Goal: Task Accomplishment & Management: Use online tool/utility

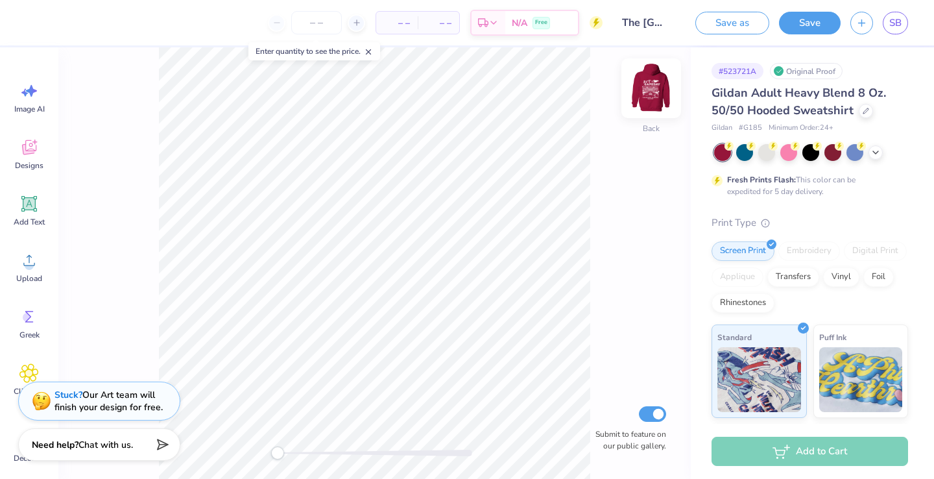
click at [651, 86] on img at bounding box center [651, 88] width 52 height 52
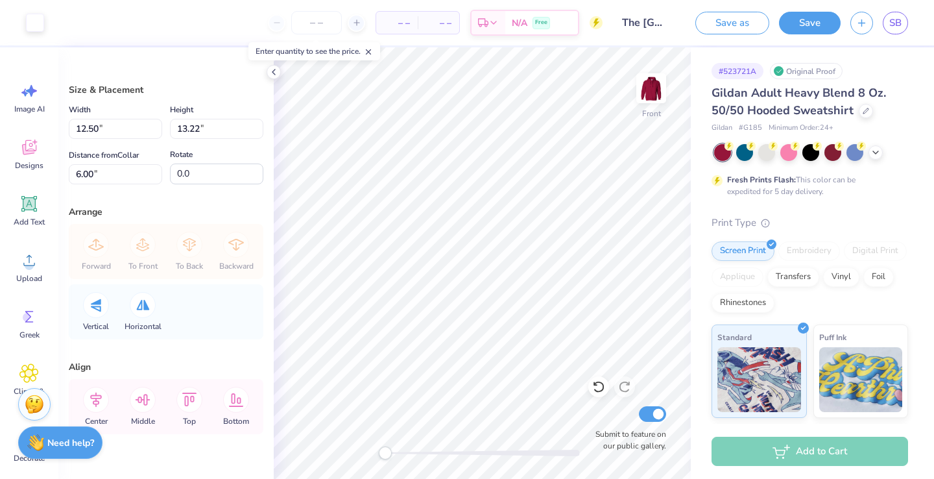
click at [53, 438] on strong "Need help?" at bounding box center [70, 443] width 47 height 12
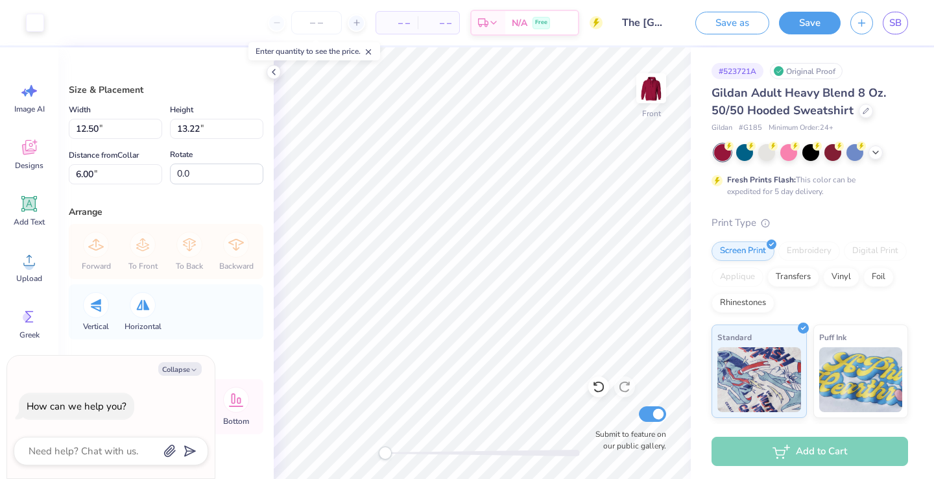
click at [246, 352] on div "Size & Placement Width 12.50 12.50 " Height 13.22 13.22 " Distance from Collar …" at bounding box center [165, 262] width 215 height 431
click at [186, 370] on button "Collapse" at bounding box center [179, 369] width 43 height 14
type textarea "x"
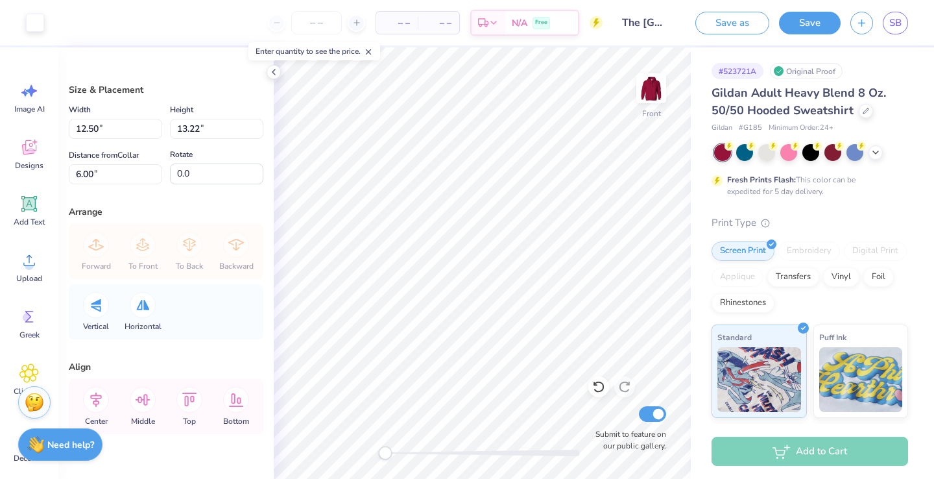
click at [38, 403] on img at bounding box center [34, 401] width 19 height 19
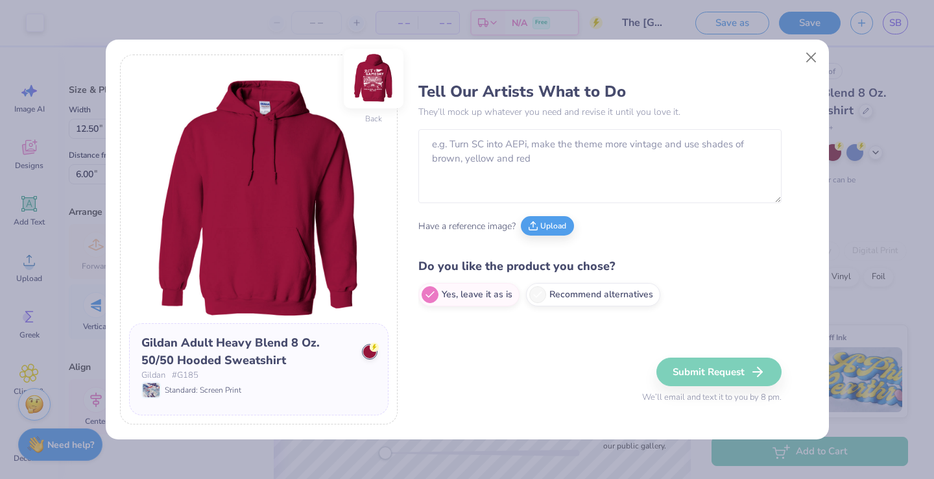
click at [369, 67] on img at bounding box center [374, 79] width 60 height 60
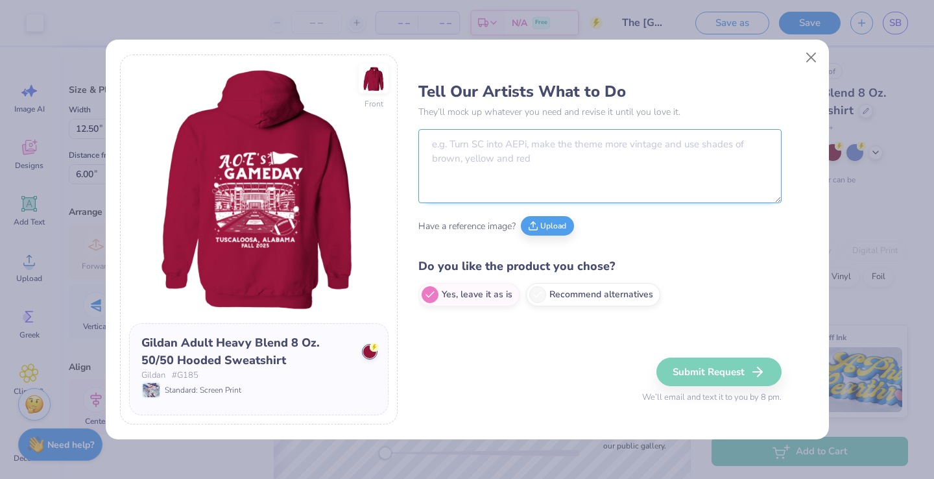
click at [473, 149] on textarea at bounding box center [599, 166] width 363 height 74
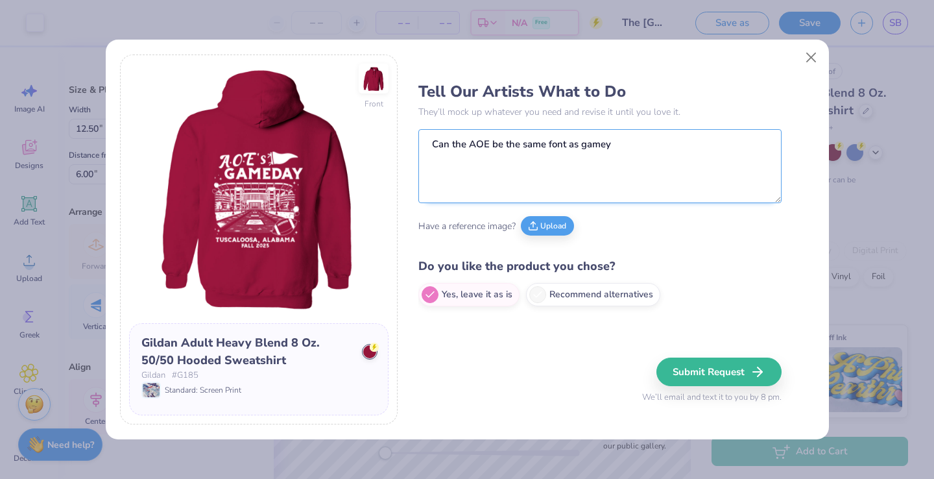
type textarea "Can the AOE be the same font as gamey"
drag, startPoint x: 473, startPoint y: 149, endPoint x: 811, endPoint y: 60, distance: 349.2
click at [811, 60] on button "Close" at bounding box center [810, 57] width 25 height 25
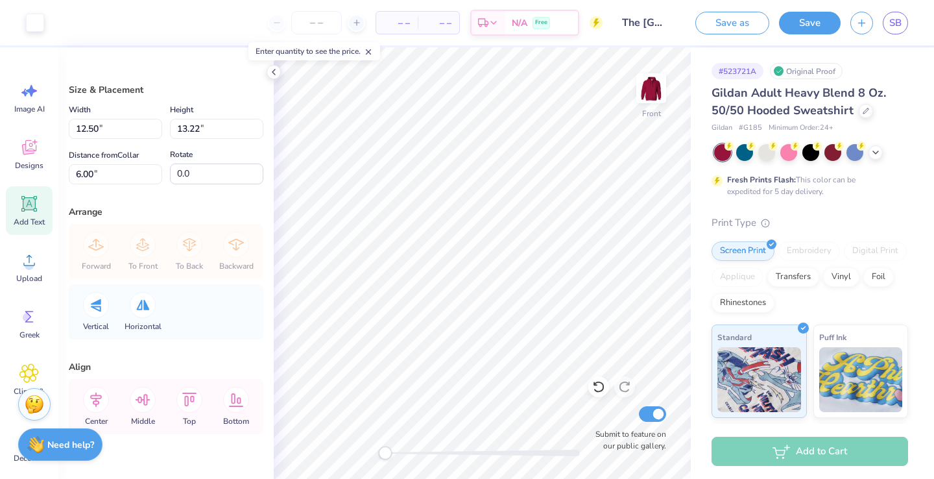
click at [31, 224] on span "Add Text" at bounding box center [29, 222] width 31 height 10
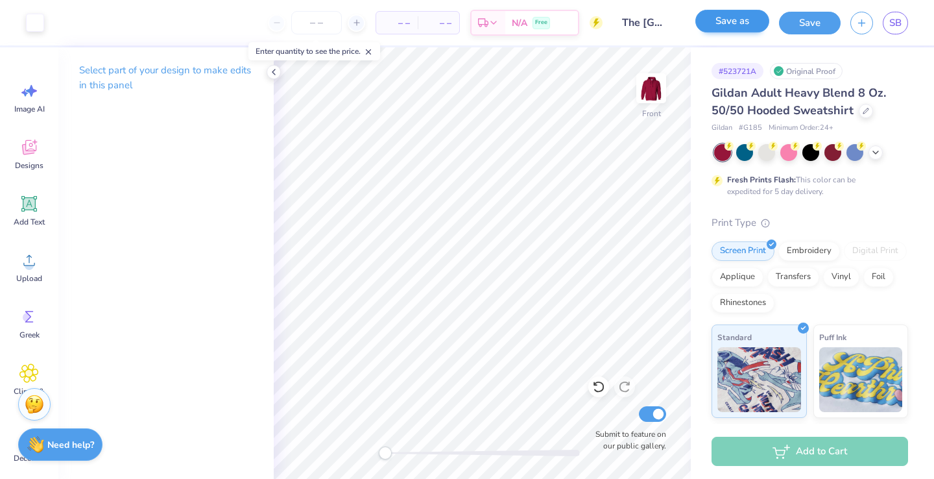
click at [720, 16] on button "Save as" at bounding box center [732, 21] width 74 height 23
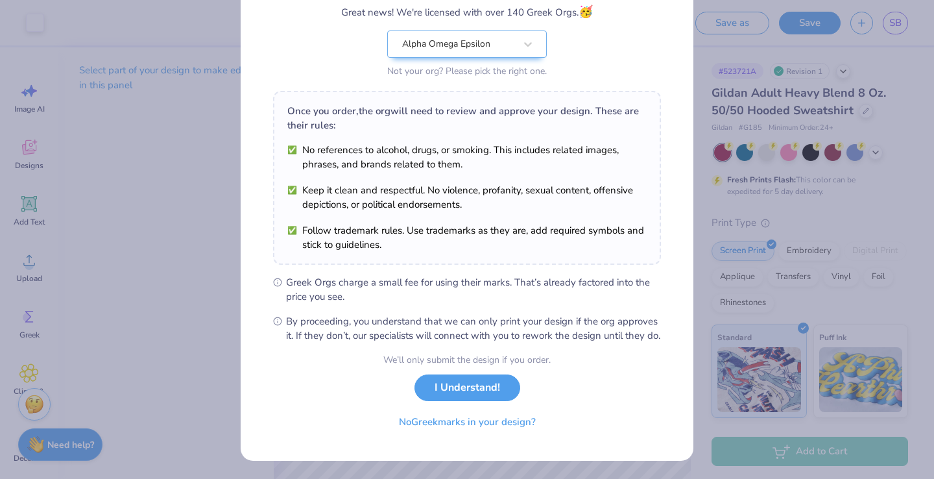
scroll to position [128, 0]
click at [453, 388] on button "I Understand!" at bounding box center [467, 384] width 106 height 27
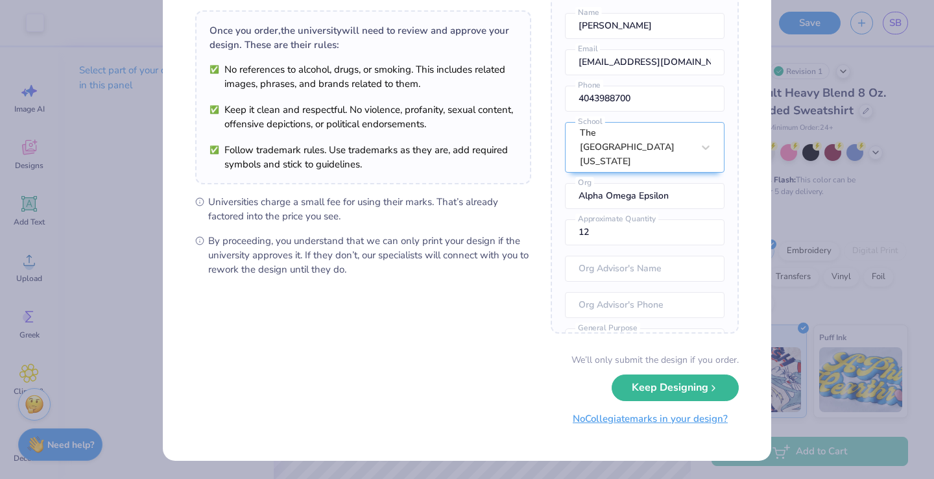
scroll to position [86, 0]
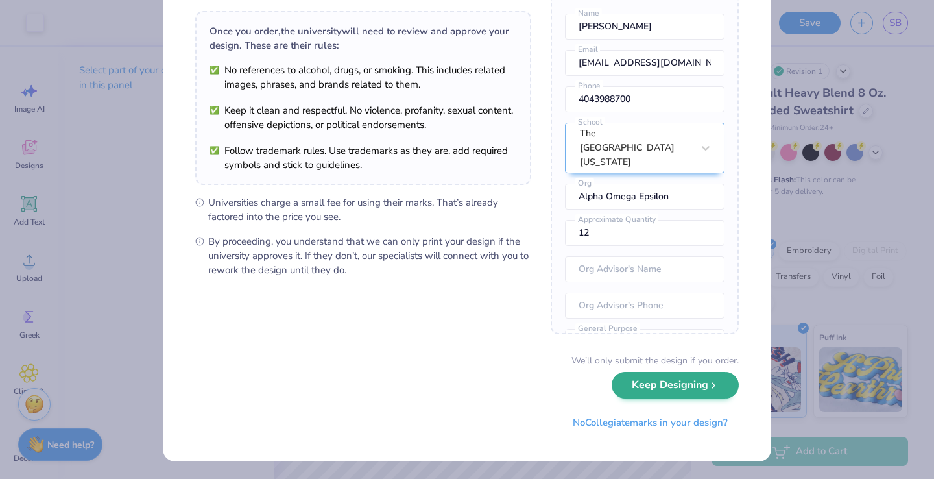
click at [652, 389] on button "Keep Designing" at bounding box center [675, 385] width 127 height 27
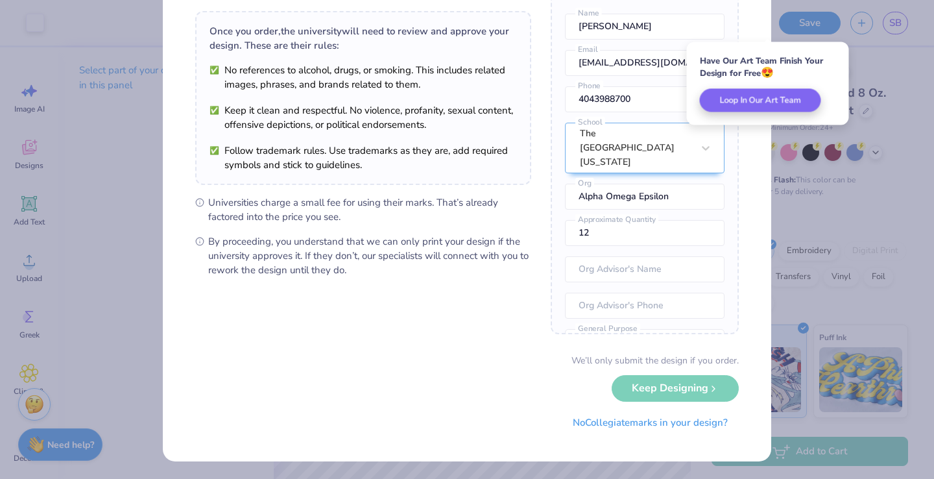
scroll to position [0, 0]
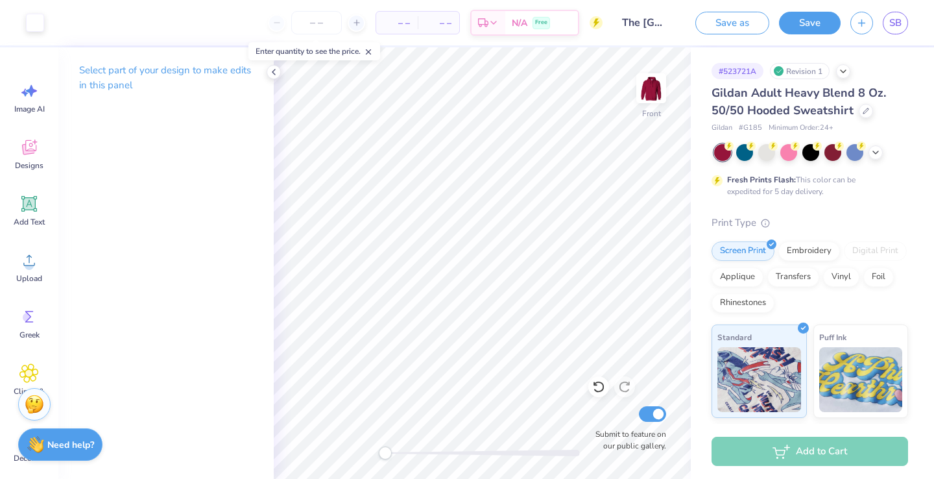
click at [916, 14] on div "Save as Save SB" at bounding box center [810, 22] width 248 height 45
click at [899, 18] on span "SB" at bounding box center [895, 23] width 12 height 15
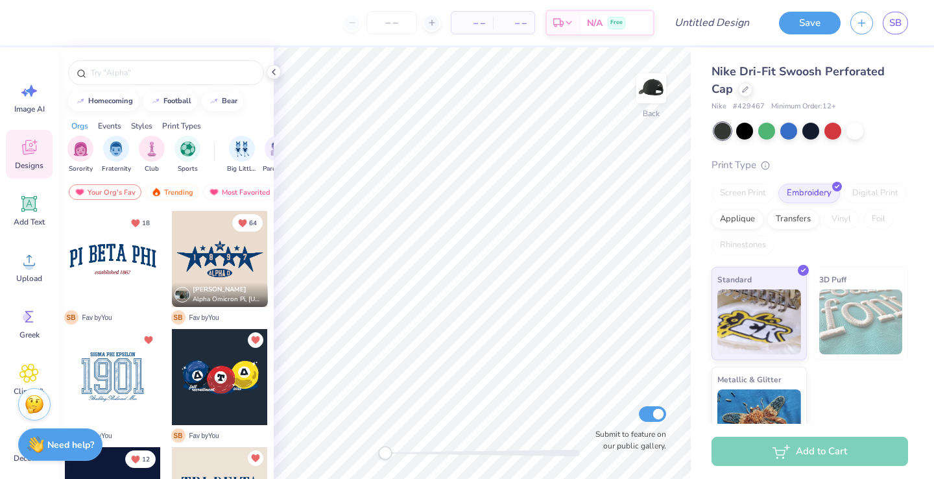
click at [817, 105] on span "Minimum Order: 12 +" at bounding box center [803, 106] width 65 height 11
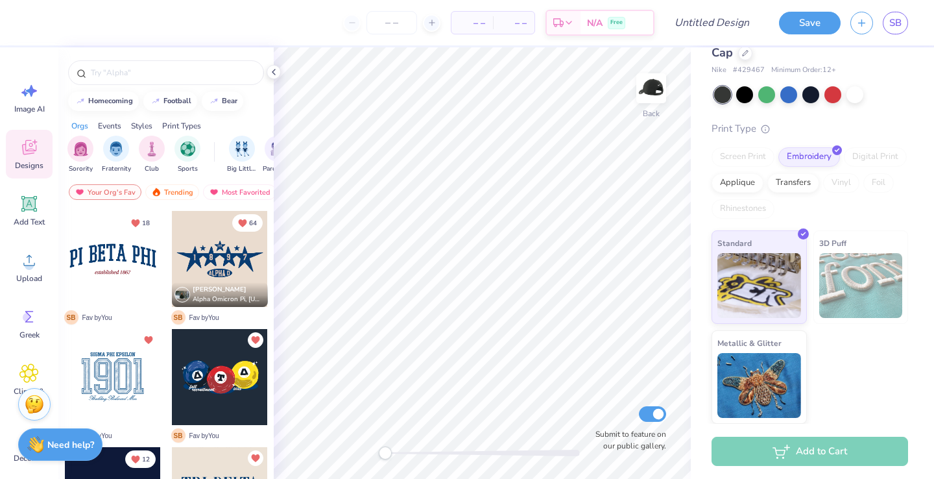
scroll to position [36, 0]
click at [850, 92] on div at bounding box center [854, 94] width 17 height 17
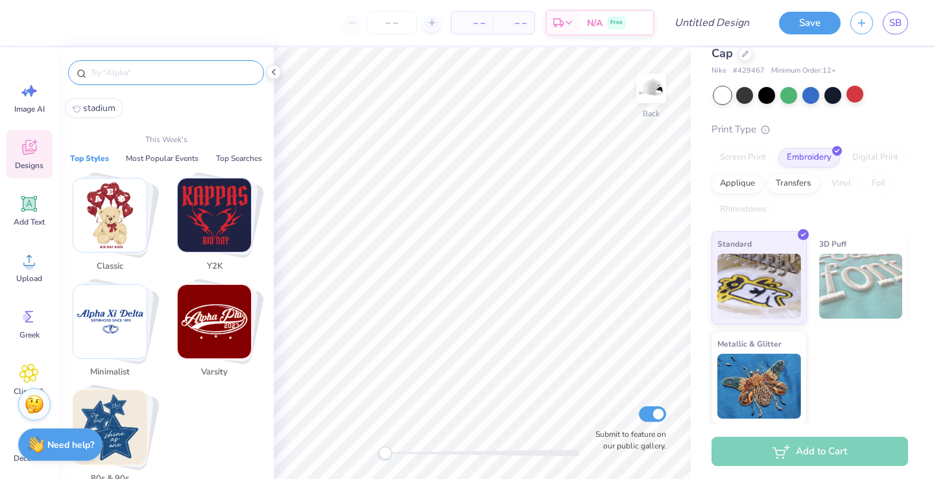
click at [179, 75] on input "text" at bounding box center [173, 72] width 166 height 13
click at [34, 108] on span "Image AI" at bounding box center [29, 109] width 30 height 10
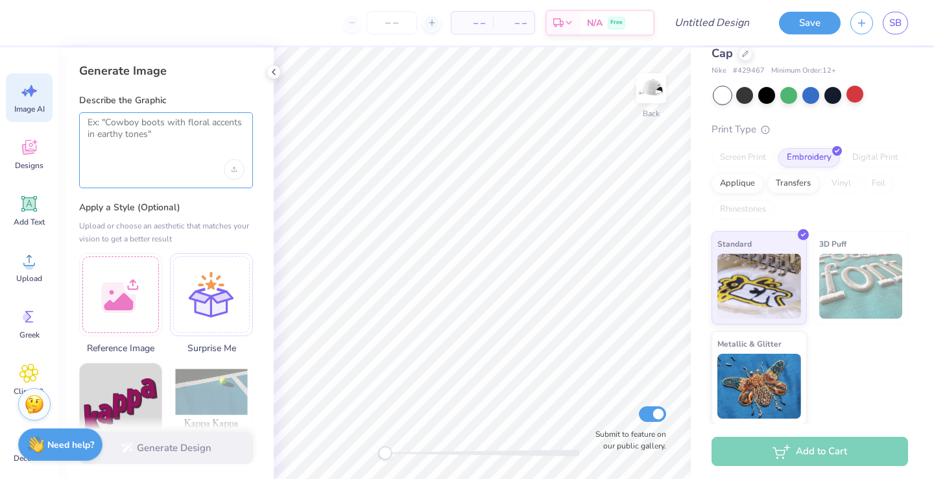
click at [121, 122] on textarea at bounding box center [166, 133] width 157 height 32
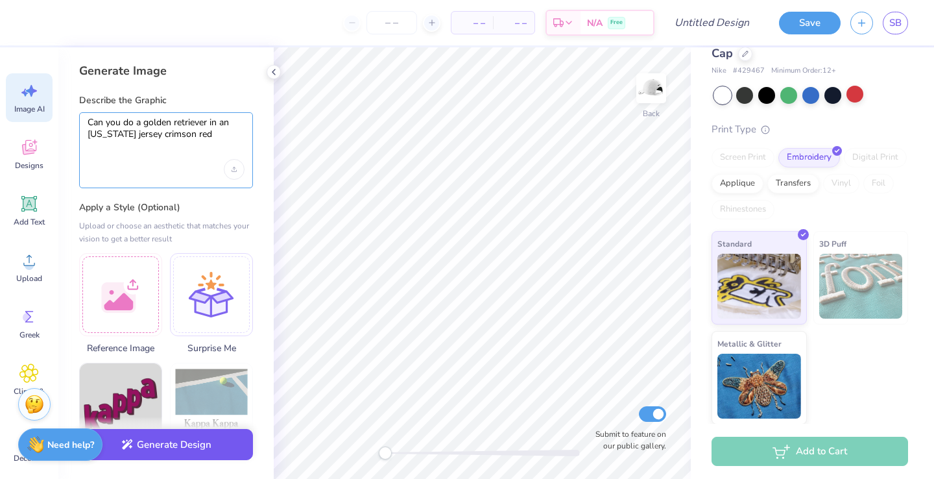
type textarea "Can you do a golden retriever in an [US_STATE] jersey crimson red"
click at [143, 437] on button "Generate Design" at bounding box center [166, 445] width 174 height 32
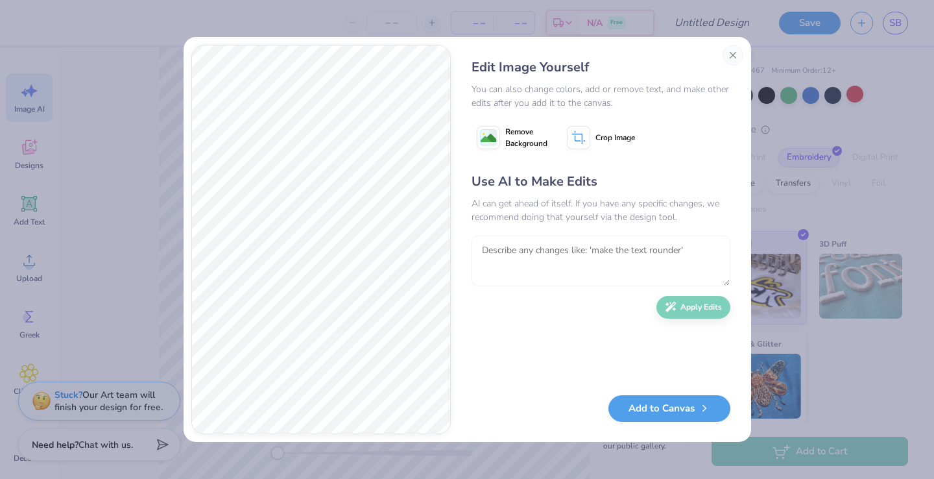
click at [507, 265] on textarea at bounding box center [601, 260] width 259 height 51
type textarea "can his fur be lighter and a little more realistic and but the number 83 on him"
click at [687, 309] on button "Apply Edits" at bounding box center [693, 304] width 74 height 23
click at [673, 410] on button "Add to Canvas" at bounding box center [669, 405] width 122 height 27
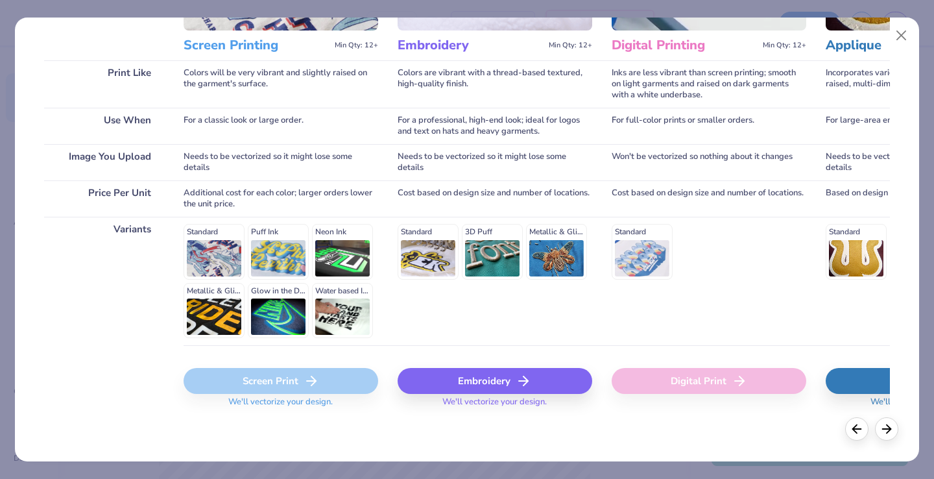
scroll to position [167, 0]
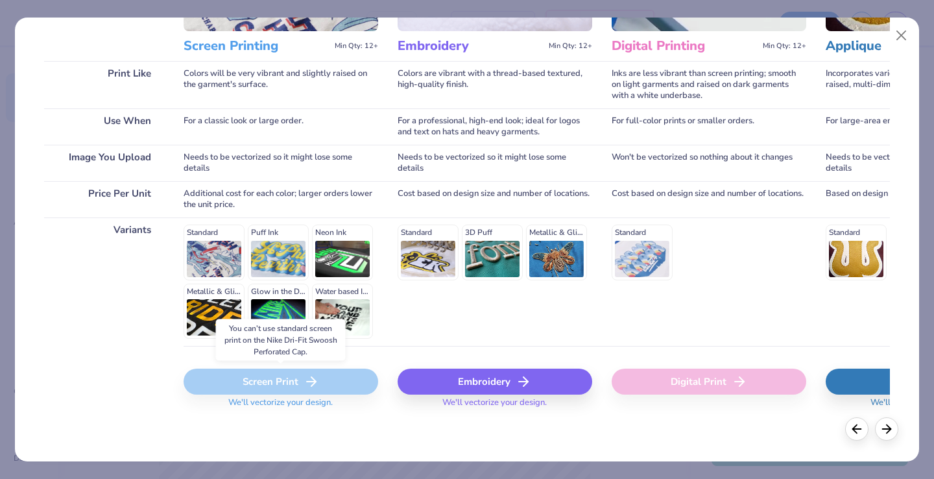
click at [293, 379] on div "Screen Print" at bounding box center [281, 381] width 195 height 26
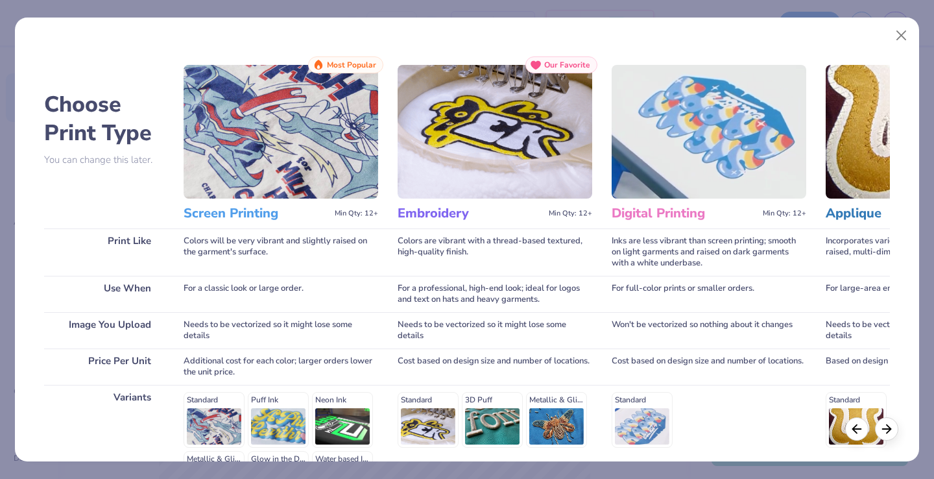
scroll to position [0, 0]
click at [887, 421] on icon at bounding box center [886, 427] width 14 height 14
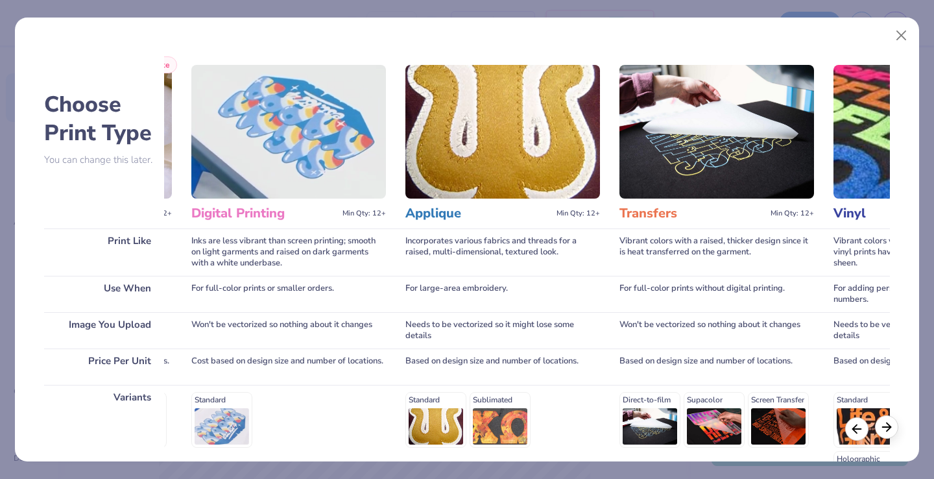
scroll to position [0, 423]
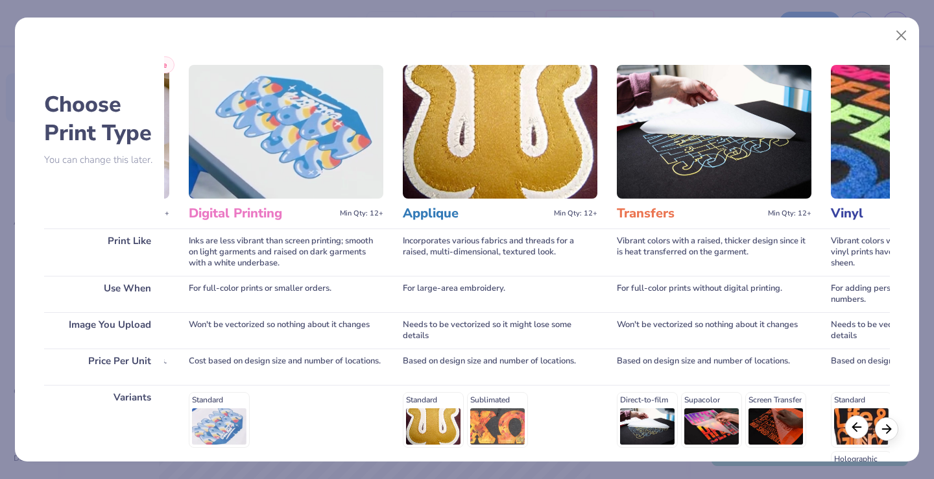
click at [846, 425] on div at bounding box center [856, 426] width 23 height 23
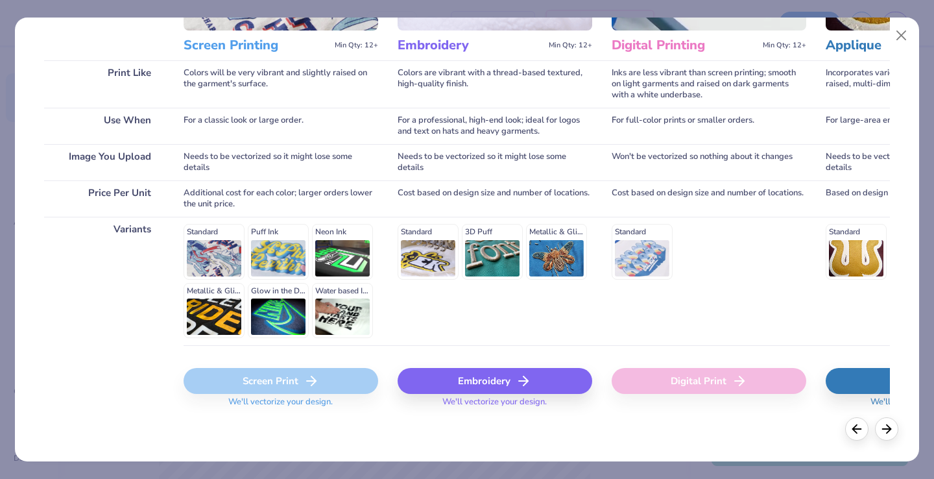
scroll to position [167, 0]
click at [222, 268] on div "Standard Puff Ink Neon Ink Metallic & Glitter Ink Glow in the Dark Ink Water ba…" at bounding box center [281, 281] width 195 height 114
click at [222, 269] on div "Standard Puff Ink Neon Ink Metallic & Glitter Ink Glow in the Dark Ink Water ba…" at bounding box center [281, 281] width 195 height 114
click at [281, 377] on div "Screen Print" at bounding box center [281, 381] width 195 height 26
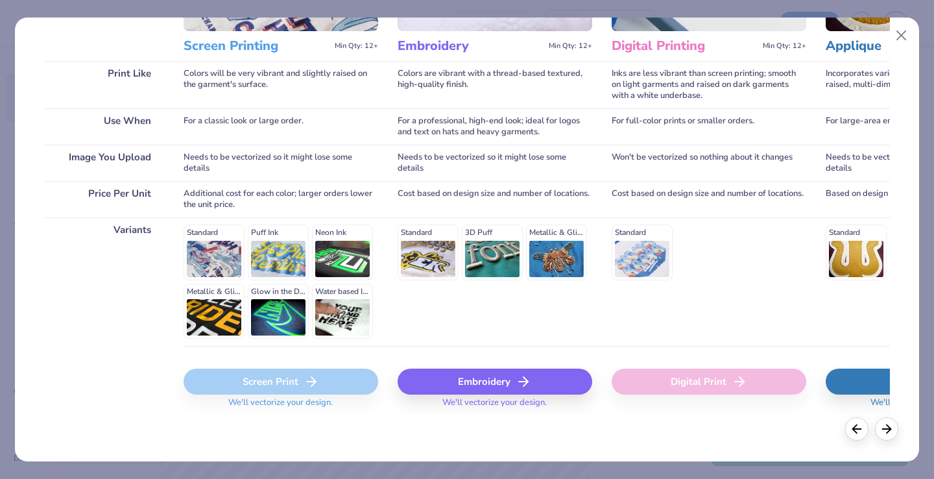
click at [429, 257] on div "Standard 3D Puff Metallic & Glitter" at bounding box center [495, 251] width 195 height 55
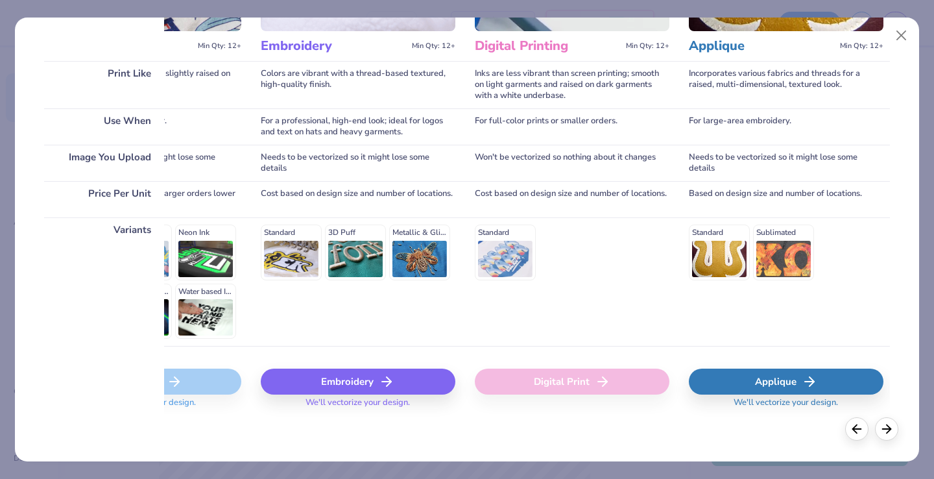
scroll to position [0, 146]
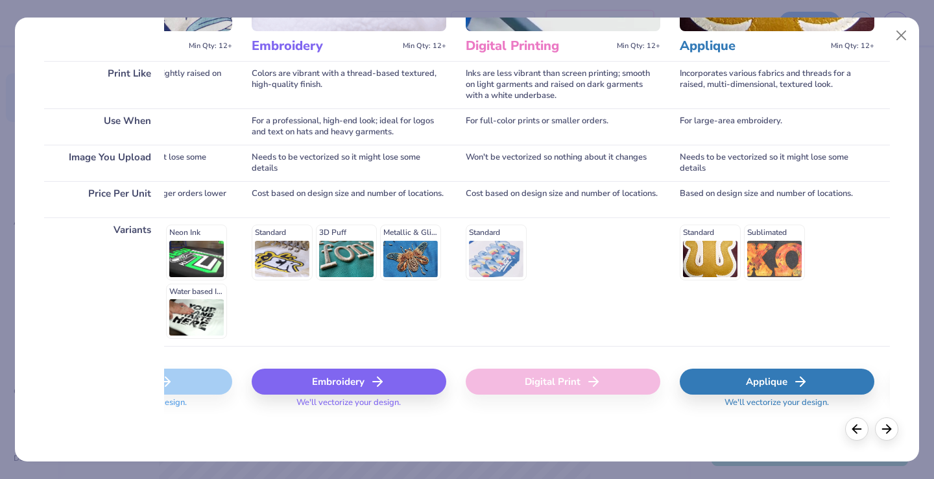
click at [492, 271] on div "Standard" at bounding box center [563, 251] width 195 height 55
click at [492, 257] on div "Standard" at bounding box center [563, 251] width 195 height 55
click at [527, 382] on div "Digital Print" at bounding box center [563, 381] width 195 height 26
click at [379, 379] on polyline at bounding box center [379, 381] width 5 height 9
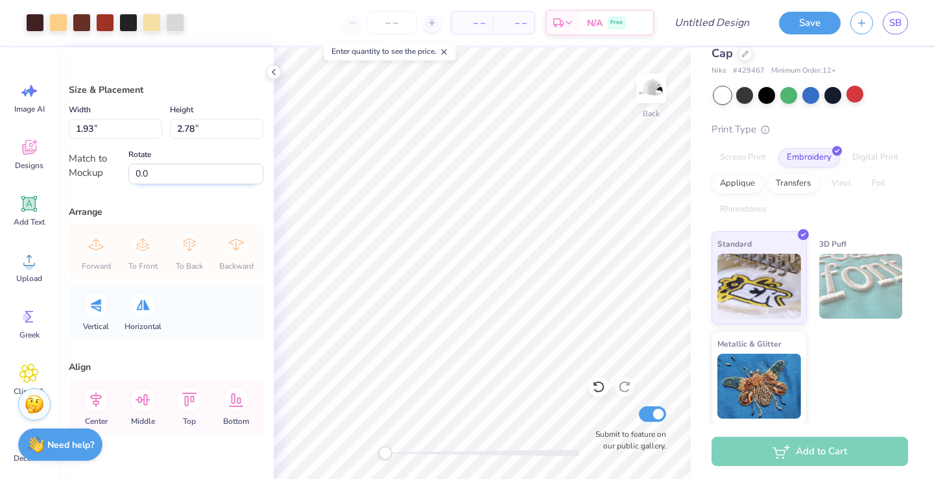
click at [172, 176] on input "0.0" at bounding box center [195, 173] width 135 height 21
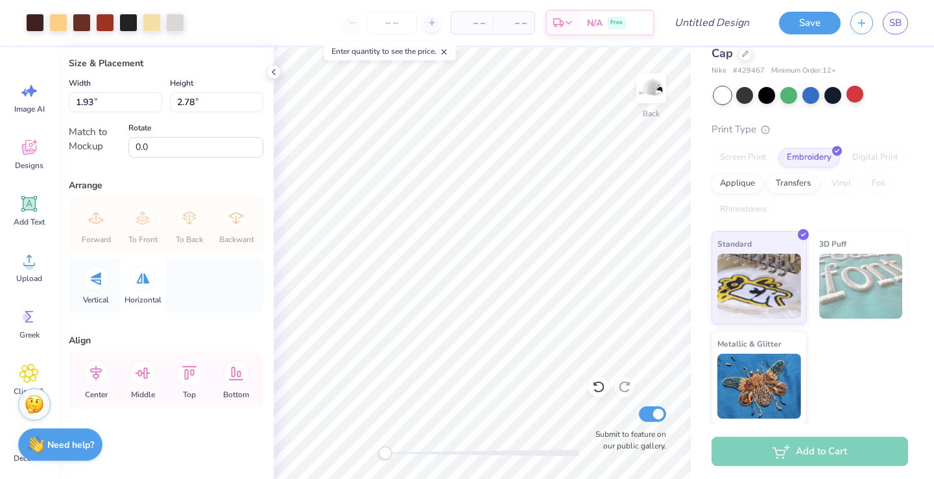
scroll to position [27, 0]
click at [98, 371] on icon at bounding box center [96, 373] width 12 height 15
click at [149, 379] on icon at bounding box center [143, 373] width 26 height 26
click at [222, 377] on div "Bottom" at bounding box center [236, 379] width 47 height 55
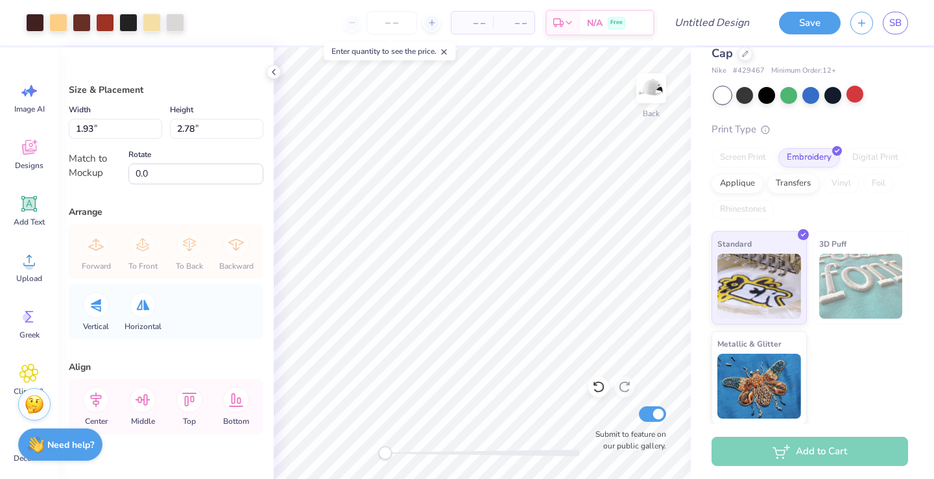
type input "1.31"
type input "1.89"
click at [32, 197] on icon at bounding box center [28, 203] width 19 height 19
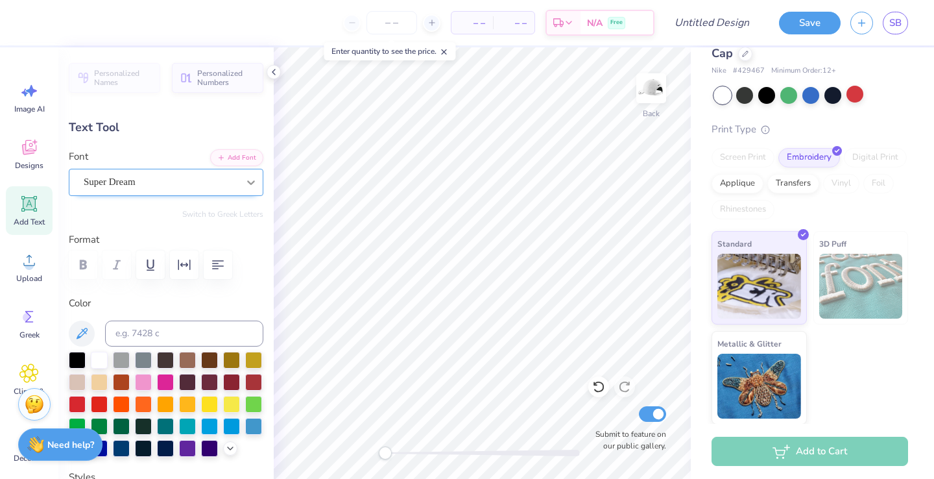
type input "3.59"
type input "1.04"
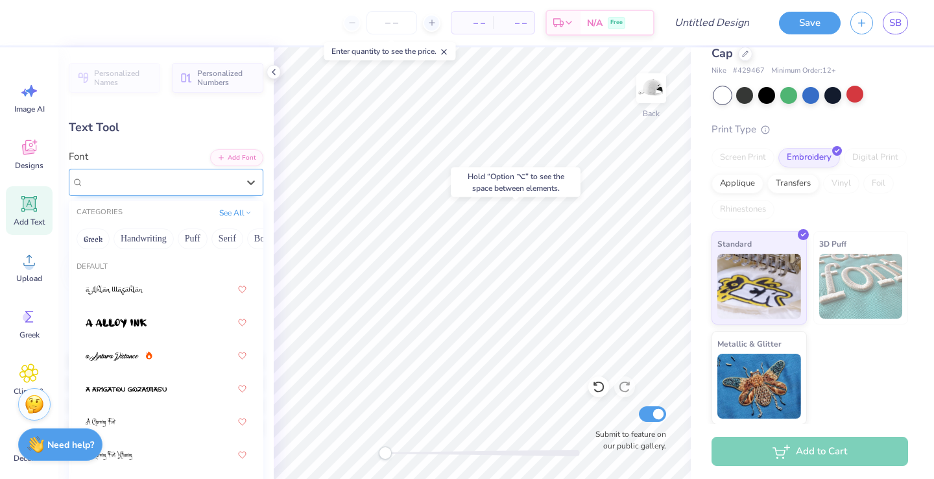
click at [187, 184] on div "Super Dream" at bounding box center [160, 182] width 157 height 20
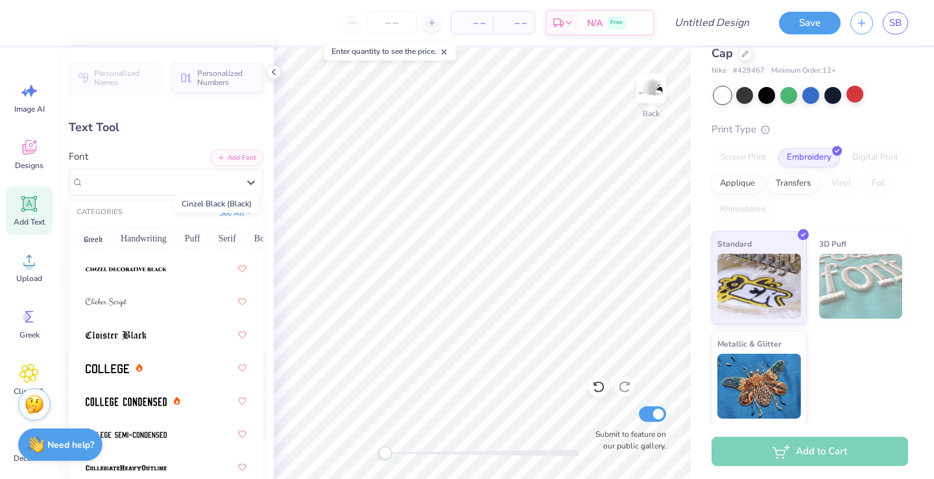
scroll to position [2304, 0]
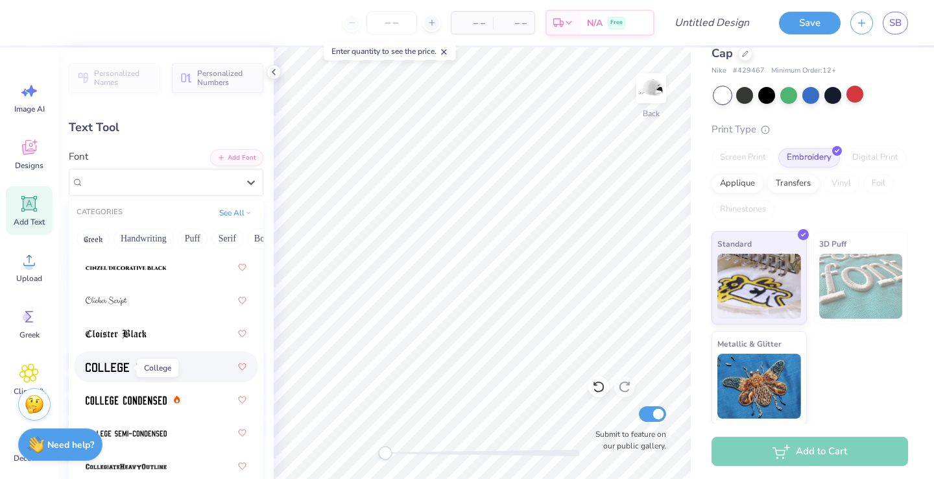
click at [108, 362] on span at bounding box center [107, 367] width 43 height 14
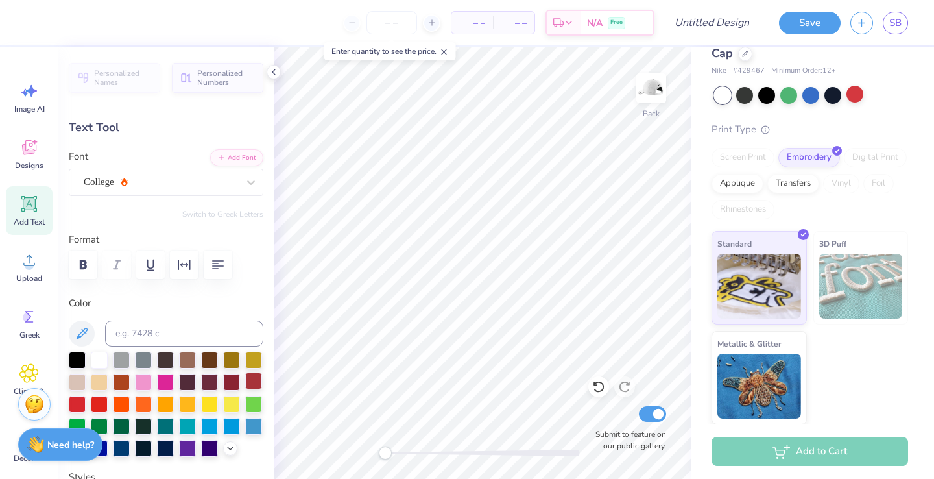
click at [252, 379] on div at bounding box center [253, 380] width 17 height 17
type textarea "X"
type textarea "AOE"
click at [243, 158] on button "Add Font" at bounding box center [236, 156] width 53 height 17
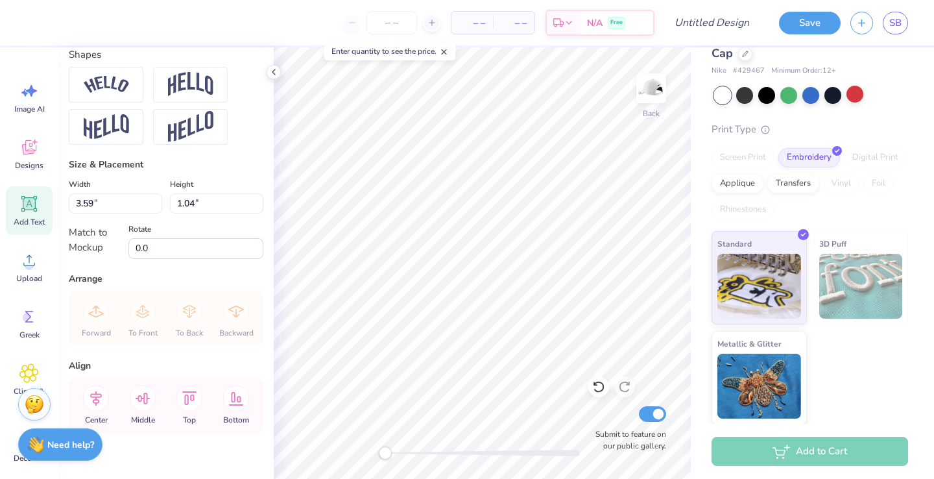
scroll to position [579, 0]
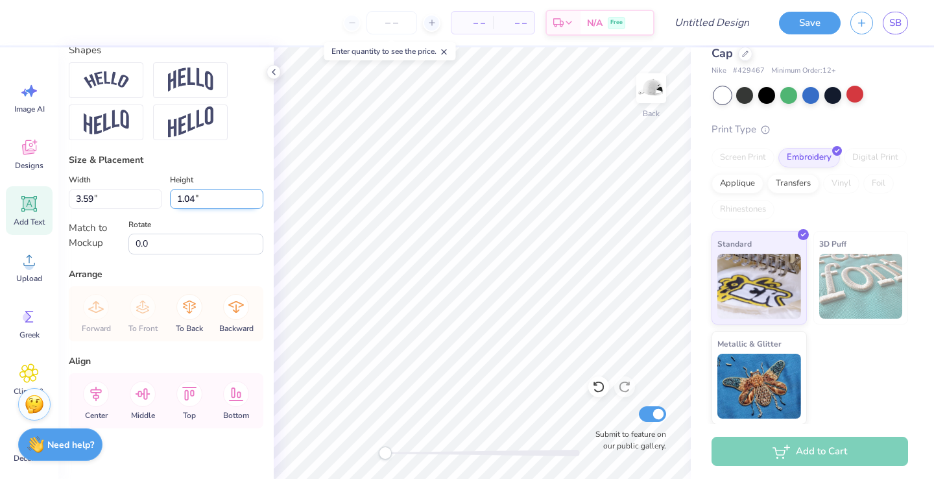
click at [217, 196] on input "1.04" at bounding box center [216, 199] width 93 height 20
type input "1"
type input "0.56"
type input "1.21"
type input "0.55"
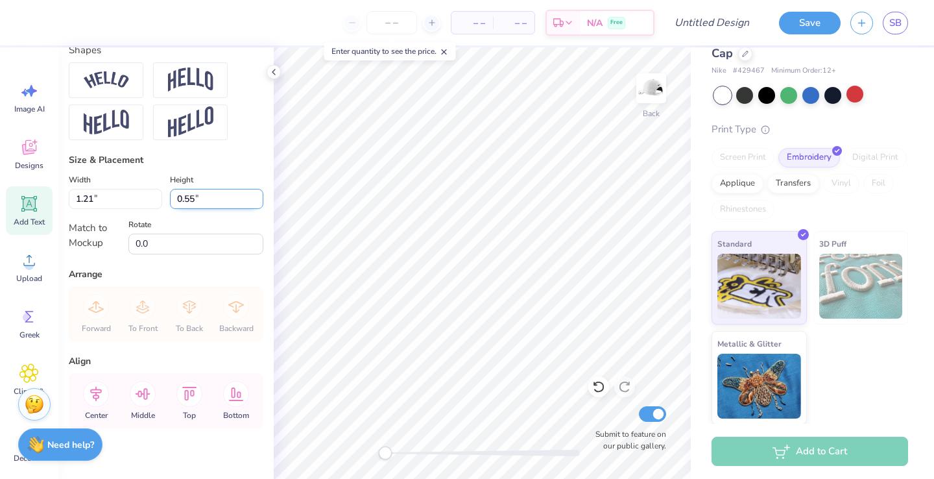
scroll to position [0, 2]
type textarea "AOE GAMEDAY"
type input "3.16"
type input "1.51"
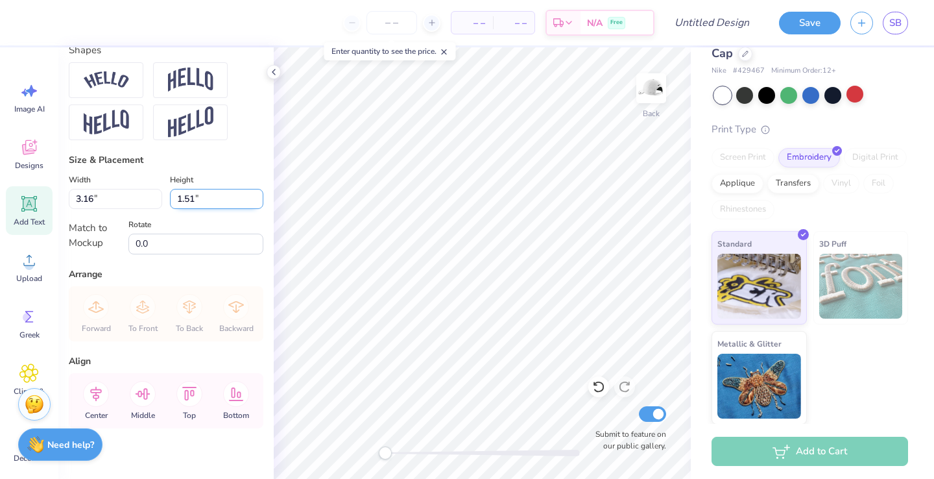
scroll to position [0, 1]
type textarea "AOE GAMEDAY"
click at [192, 199] on input "1.51" at bounding box center [216, 199] width 93 height 20
type input "1.81"
type input "3.80"
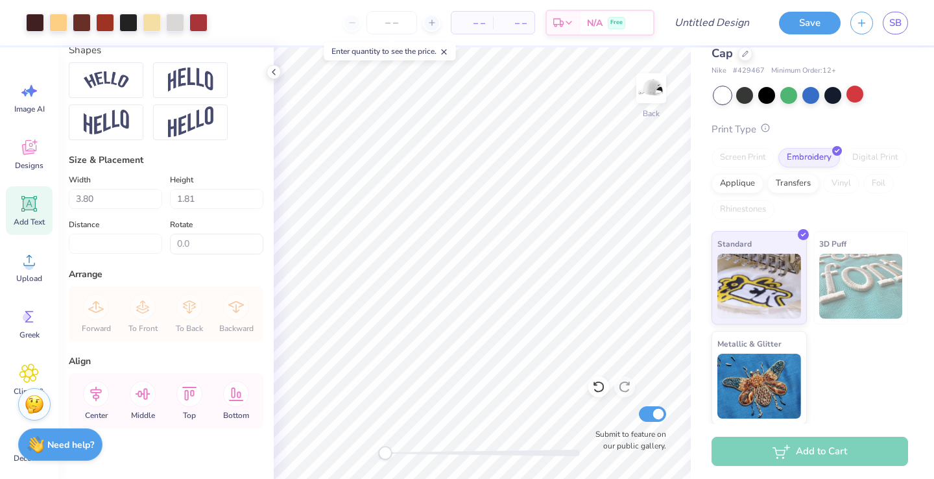
click at [763, 130] on circle at bounding box center [765, 128] width 8 height 8
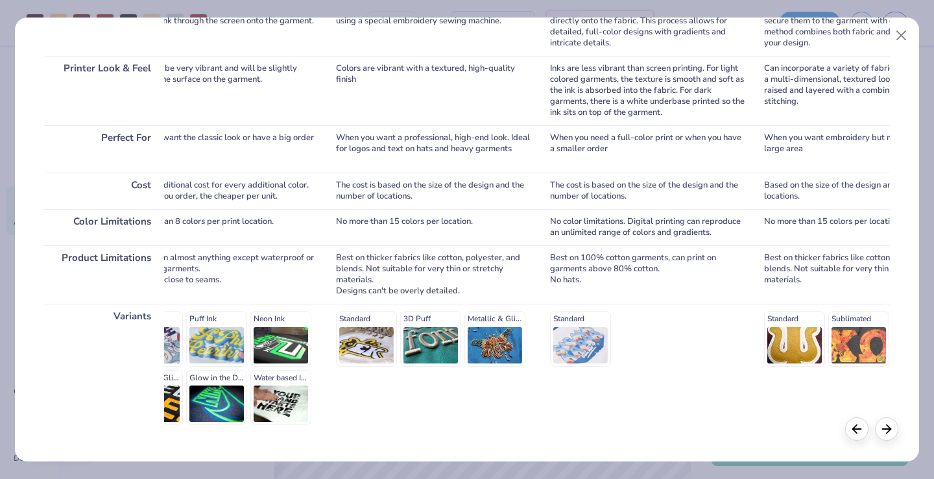
scroll to position [221, 0]
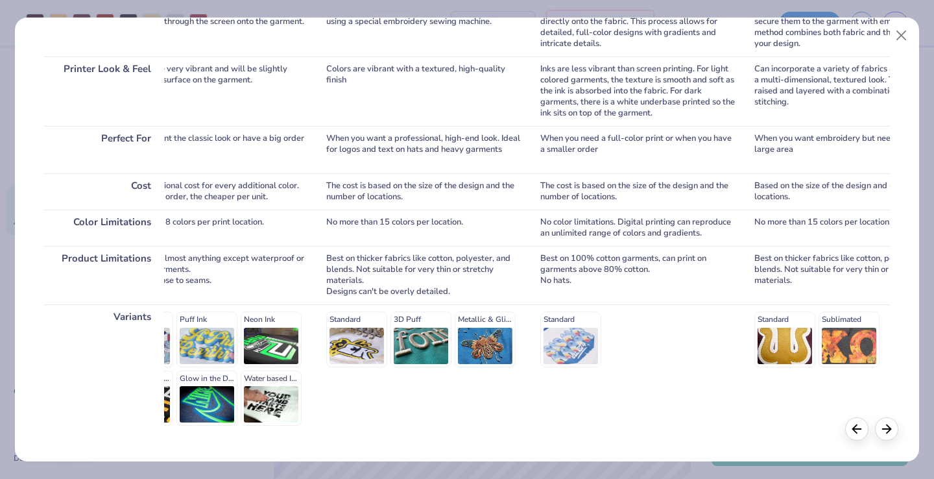
click at [567, 331] on div "Standard" at bounding box center [637, 338] width 195 height 55
click at [887, 421] on icon at bounding box center [886, 427] width 14 height 14
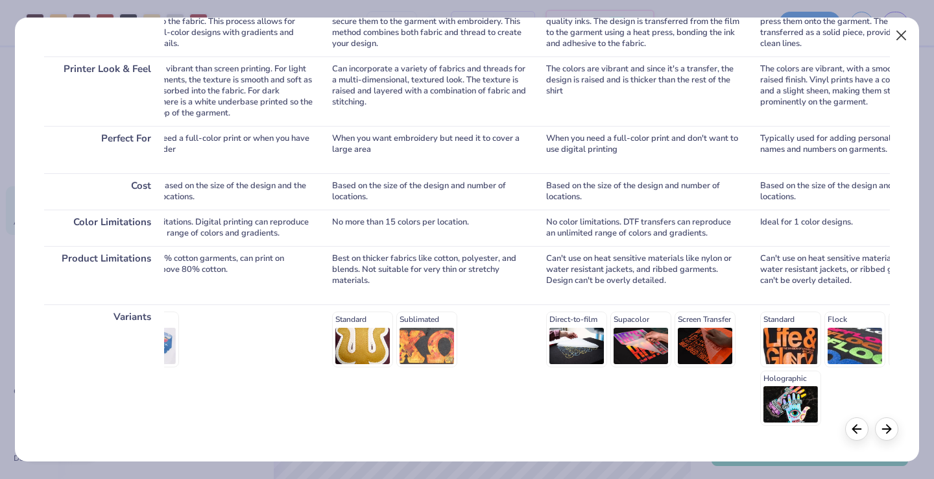
click at [906, 33] on button "Close" at bounding box center [901, 35] width 25 height 25
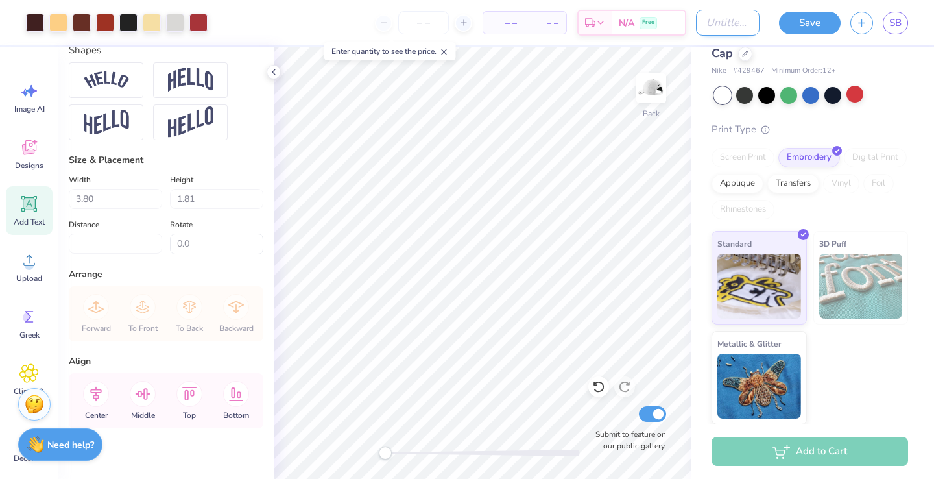
click at [696, 27] on input "Design Title" at bounding box center [728, 23] width 64 height 26
type input "HAT"
click at [813, 20] on button "Save" at bounding box center [810, 21] width 62 height 23
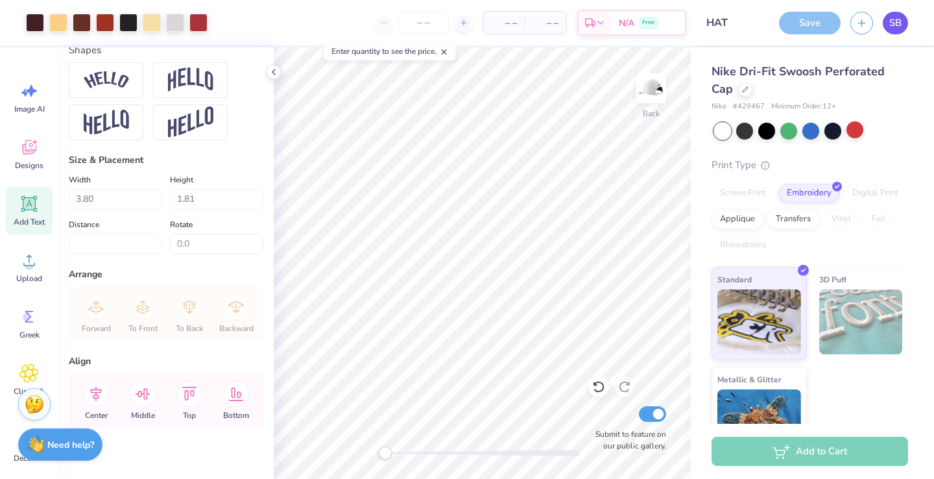
click at [898, 18] on span "SB" at bounding box center [895, 23] width 12 height 15
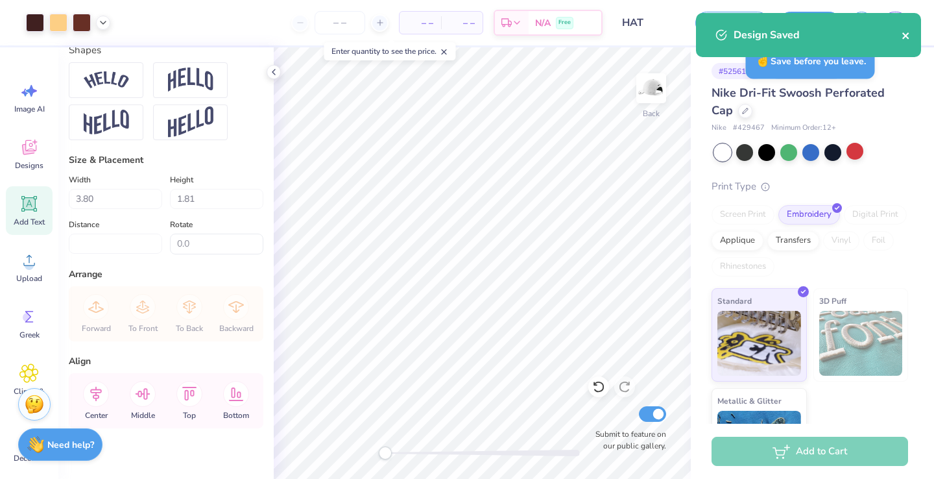
click at [908, 32] on icon "close" at bounding box center [906, 35] width 9 height 10
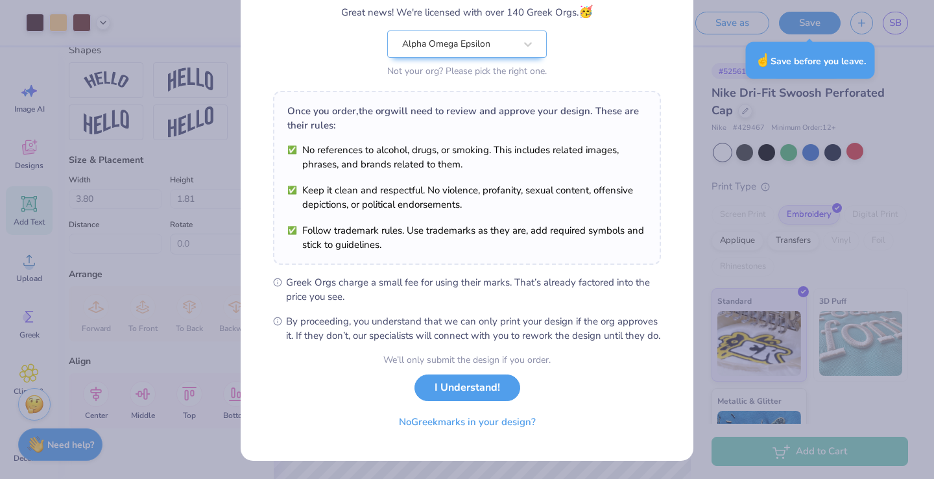
scroll to position [128, 0]
click at [479, 384] on button "I Understand!" at bounding box center [467, 384] width 106 height 27
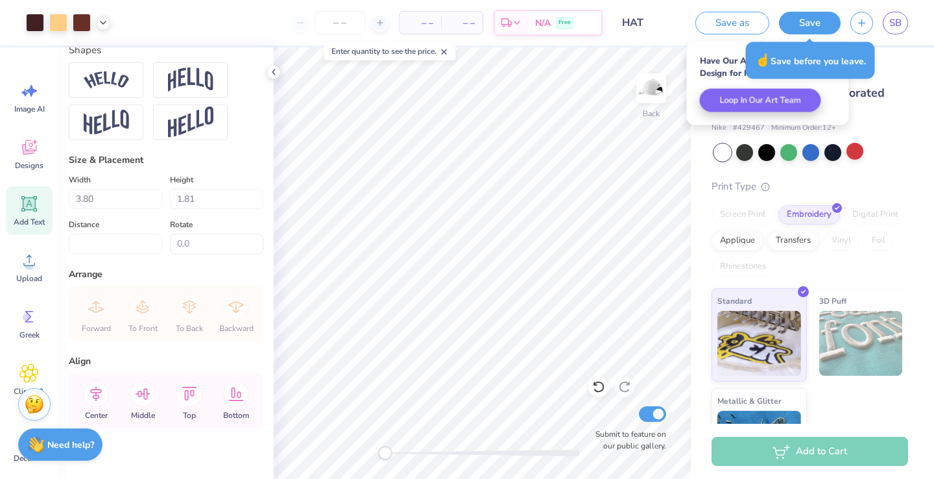
scroll to position [0, 0]
click at [893, 19] on span "SB" at bounding box center [895, 23] width 12 height 15
